Goal: Information Seeking & Learning: Learn about a topic

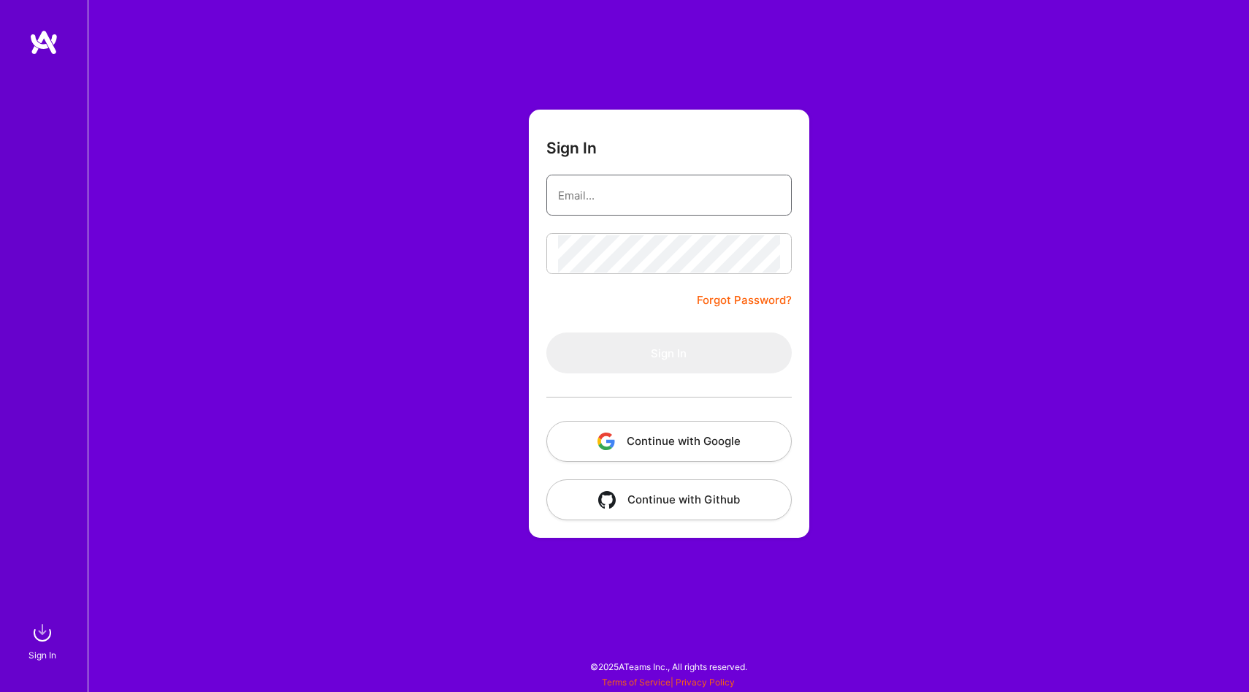
click at [633, 197] on input "email" at bounding box center [669, 195] width 222 height 37
type input "[EMAIL_ADDRESS][DOMAIN_NAME]"
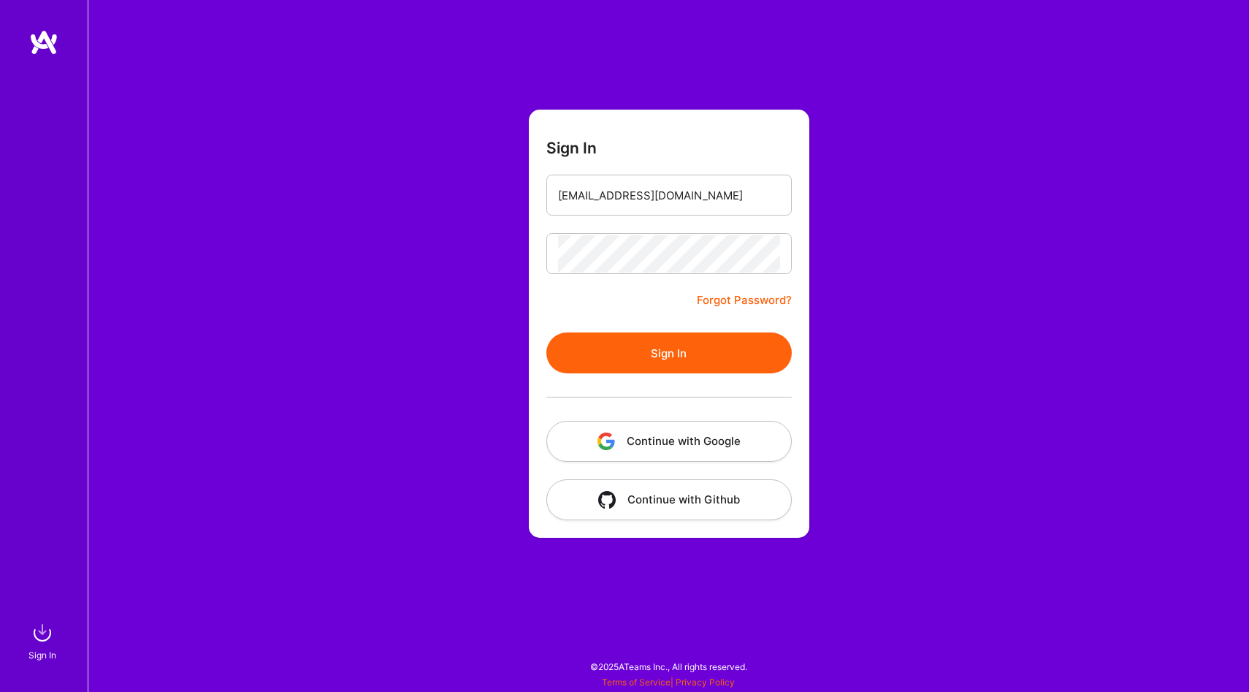
click at [664, 345] on button "Sign In" at bounding box center [668, 352] width 245 height 41
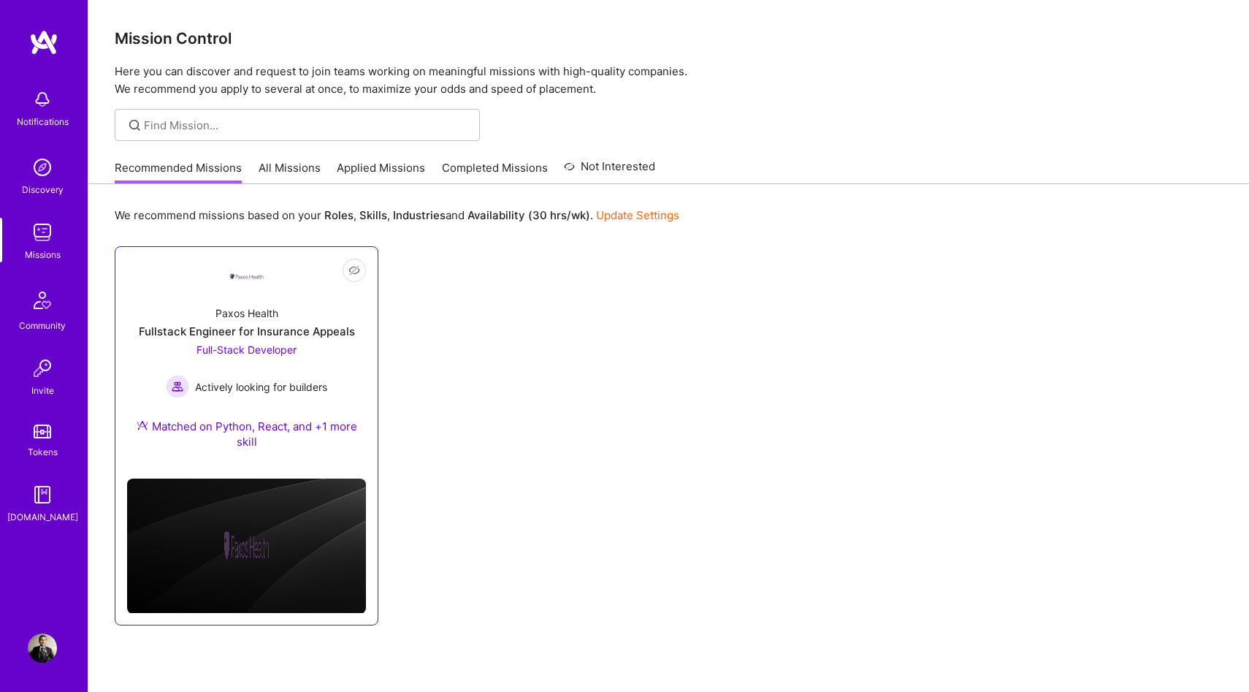
click at [340, 339] on div "Paxos Health Fullstack Engineer for Insurance Appeals Full-Stack Developer Acti…" at bounding box center [246, 380] width 239 height 173
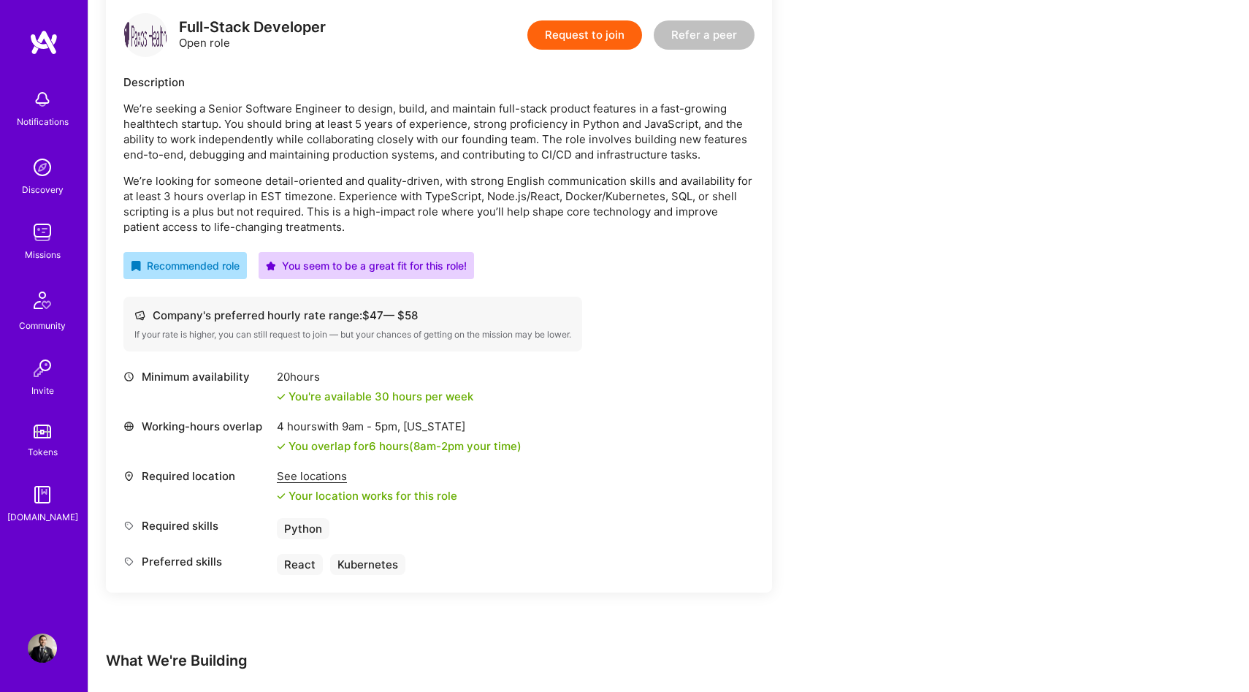
scroll to position [398, 0]
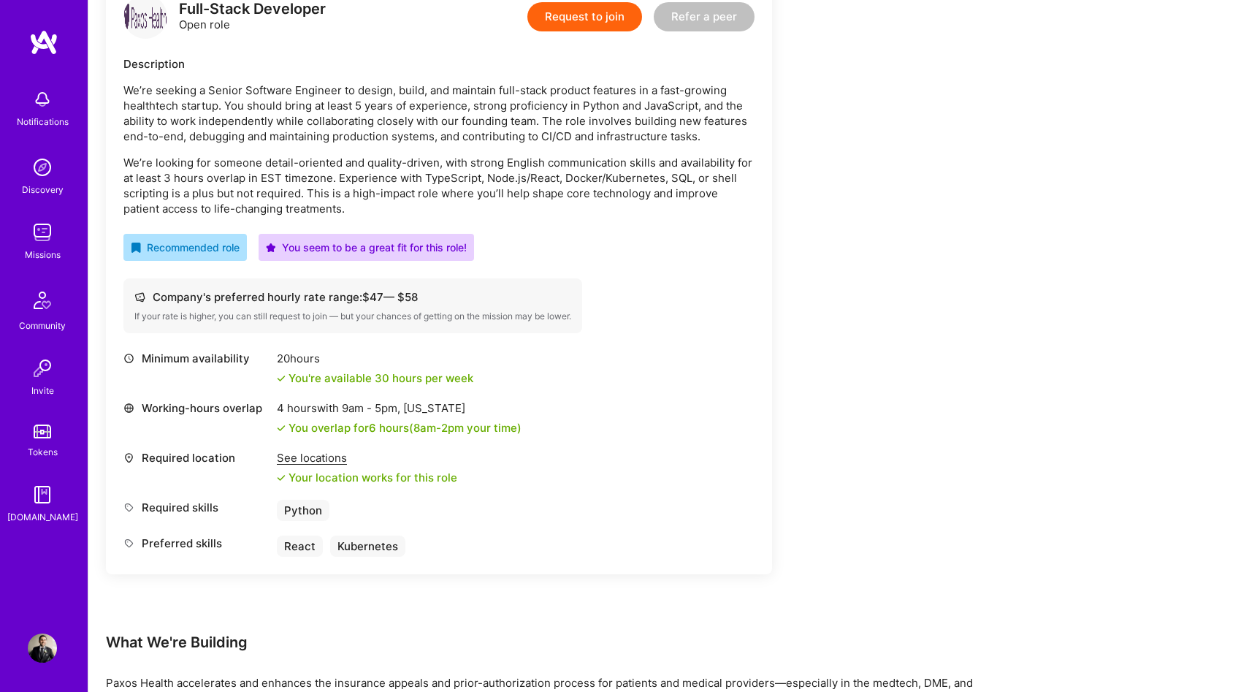
click at [576, 148] on div "We’re seeking a Senior Software Engineer to design, build, and maintain full-st…" at bounding box center [438, 150] width 631 height 134
